Goal: Transaction & Acquisition: Purchase product/service

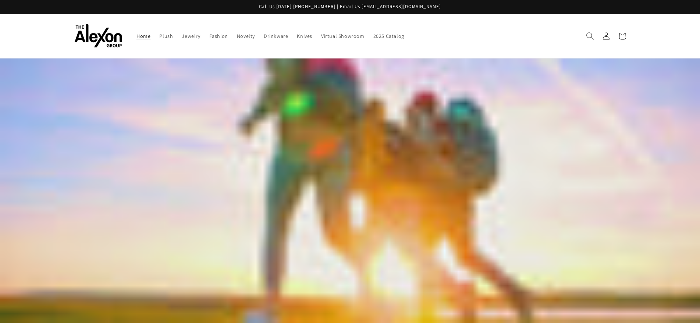
click at [590, 33] on use "Search" at bounding box center [589, 35] width 7 height 7
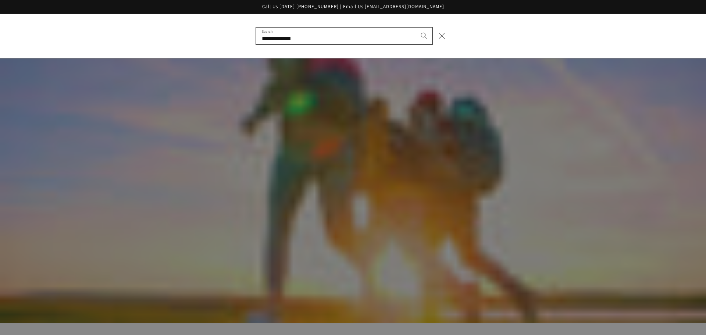
type input "**********"
click at [416, 28] on button "Search" at bounding box center [424, 36] width 16 height 16
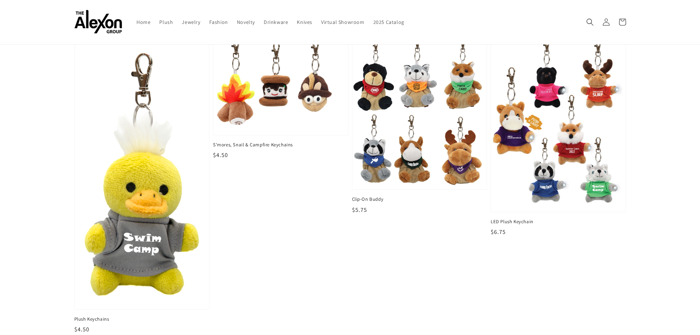
scroll to position [73, 0]
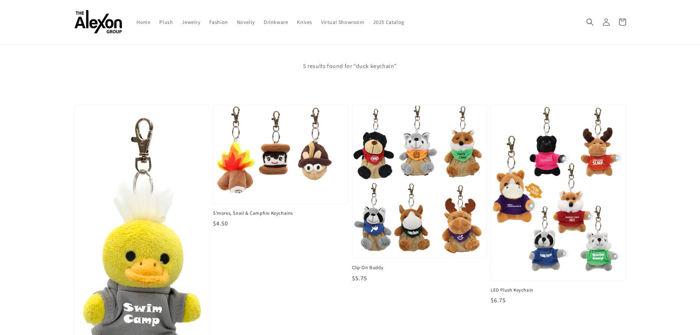
click at [148, 253] on img at bounding box center [141, 241] width 138 height 281
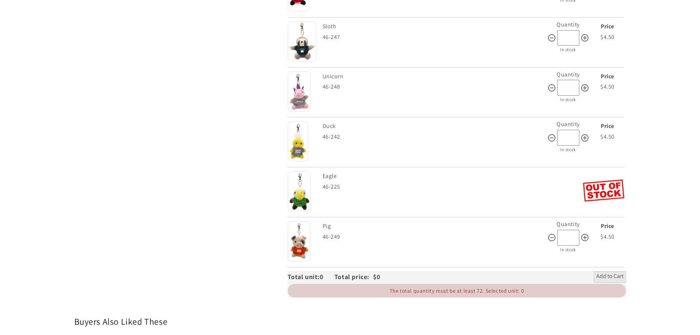
scroll to position [993, 0]
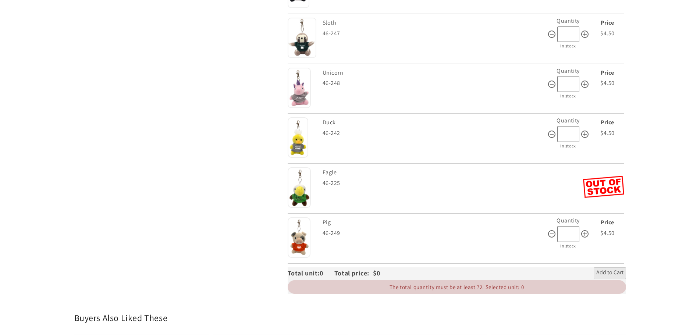
click at [296, 137] on img at bounding box center [298, 137] width 21 height 40
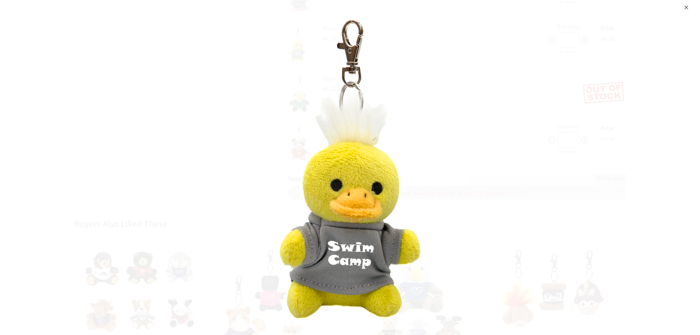
scroll to position [1103, 0]
